Goal: Navigation & Orientation: Find specific page/section

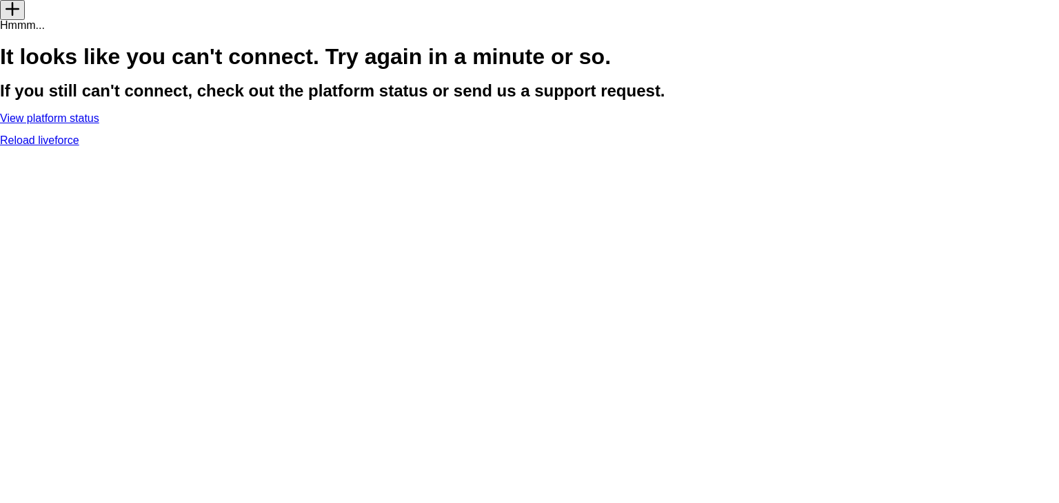
click at [79, 146] on link "Reload liveforce" at bounding box center [39, 140] width 79 height 12
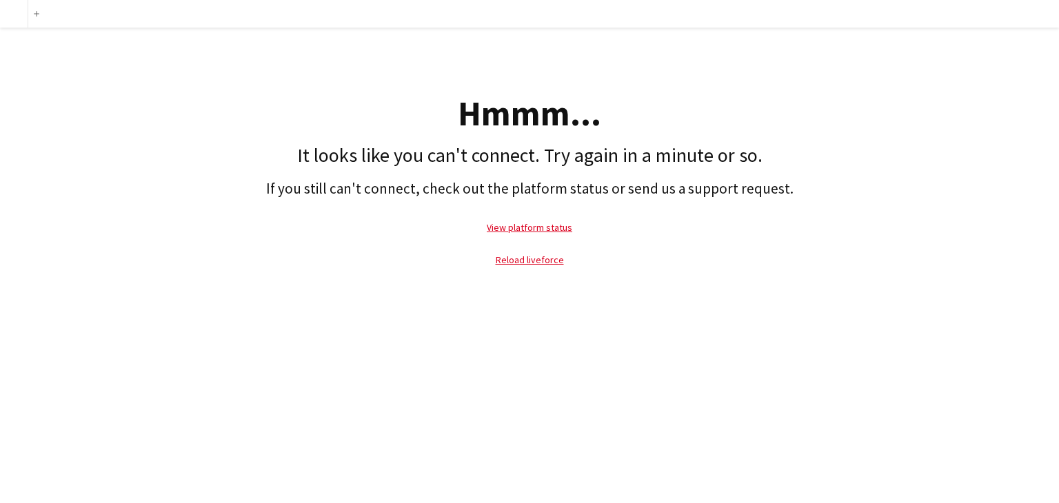
click at [17, 28] on div "Hmmm... It looks like you can't connect. Try again in a minute or so. If you st…" at bounding box center [529, 155] width 1059 height 255
click at [14, 17] on div at bounding box center [14, 14] width 28 height 28
click at [554, 232] on link "View platform status" at bounding box center [529, 227] width 85 height 12
click at [548, 260] on link "Reload liveforce" at bounding box center [529, 260] width 68 height 12
click at [537, 257] on link "Reload liveforce" at bounding box center [529, 260] width 68 height 12
